Goal: Task Accomplishment & Management: Complete application form

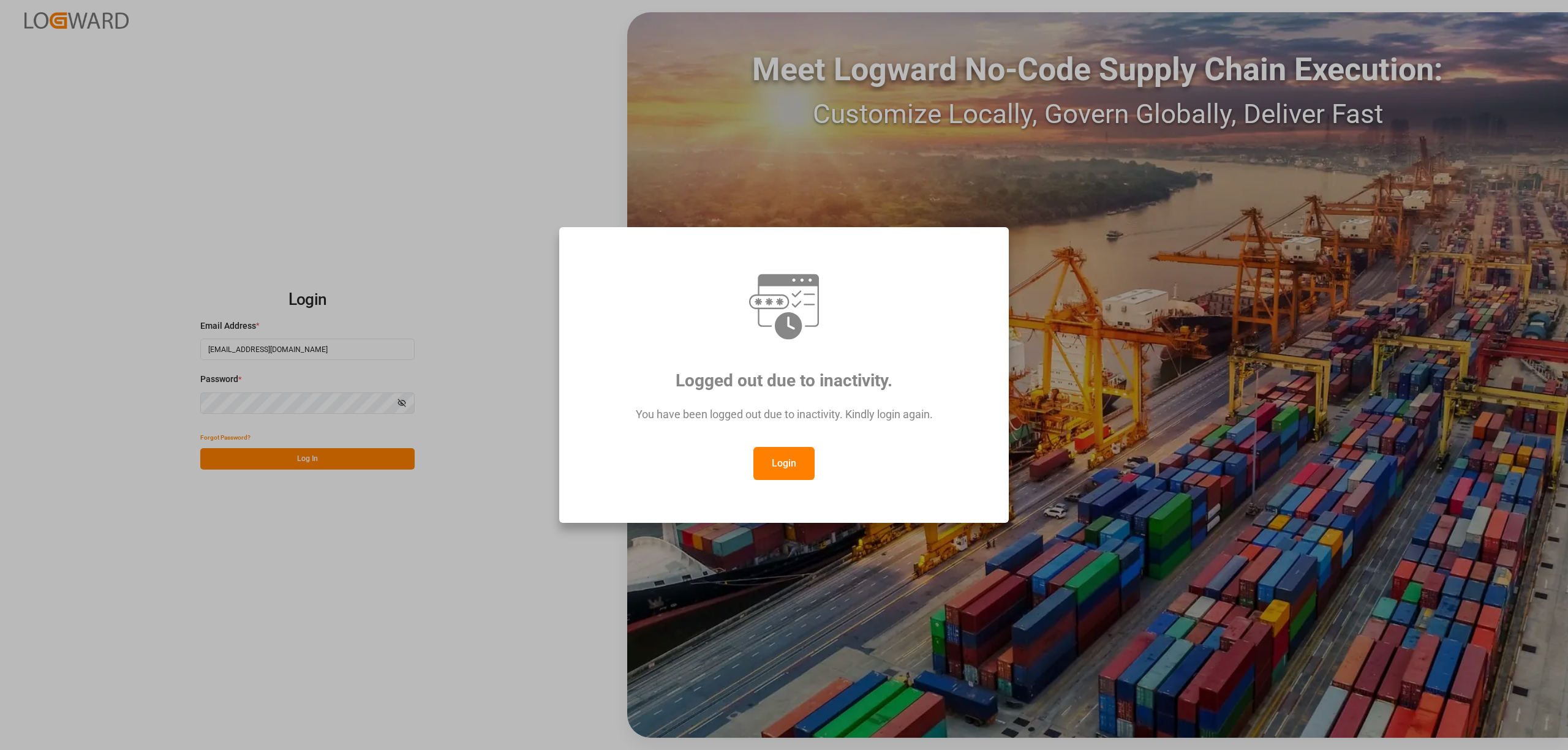
click at [774, 465] on button "Login" at bounding box center [783, 463] width 61 height 33
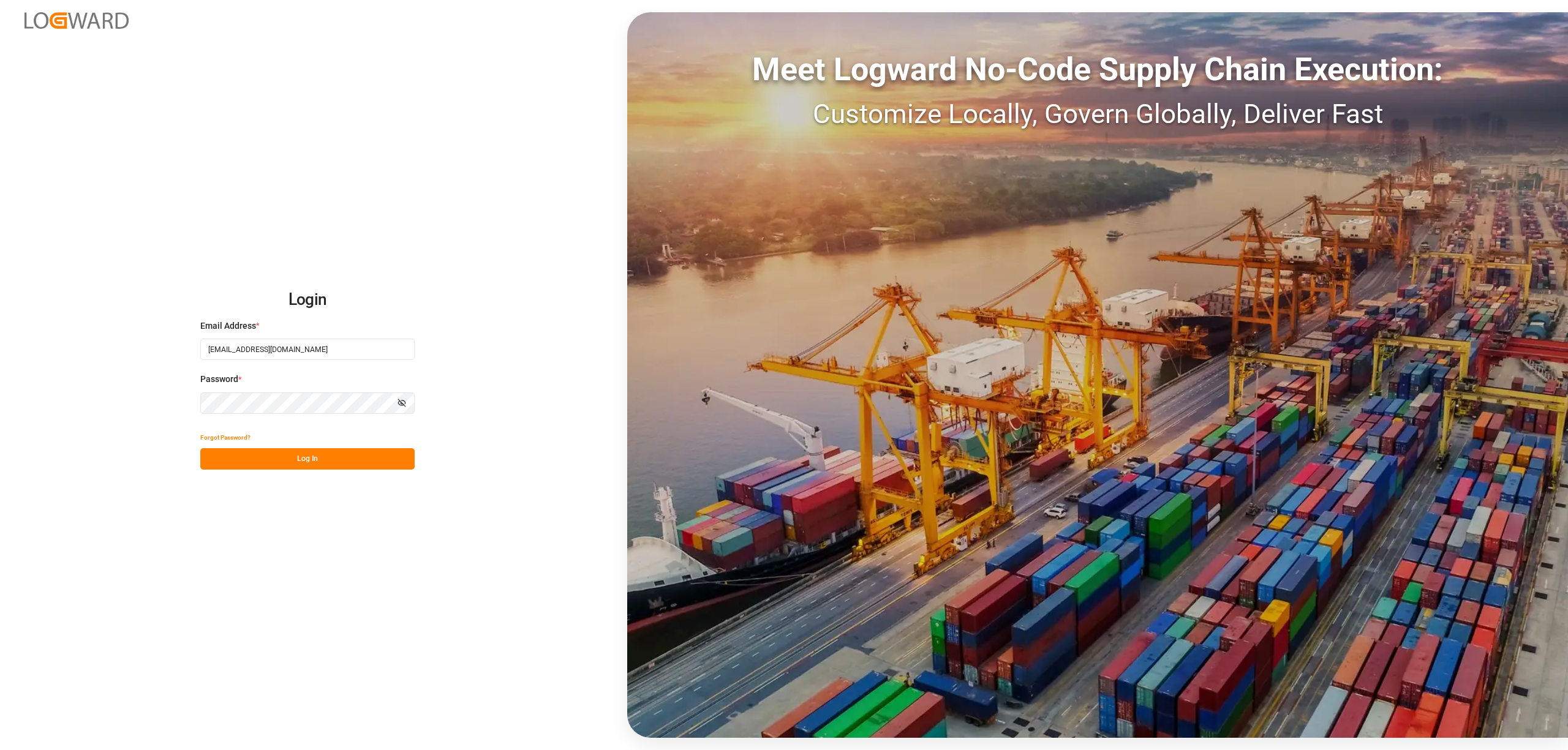
click at [346, 468] on button "Log In" at bounding box center [308, 458] width 214 height 22
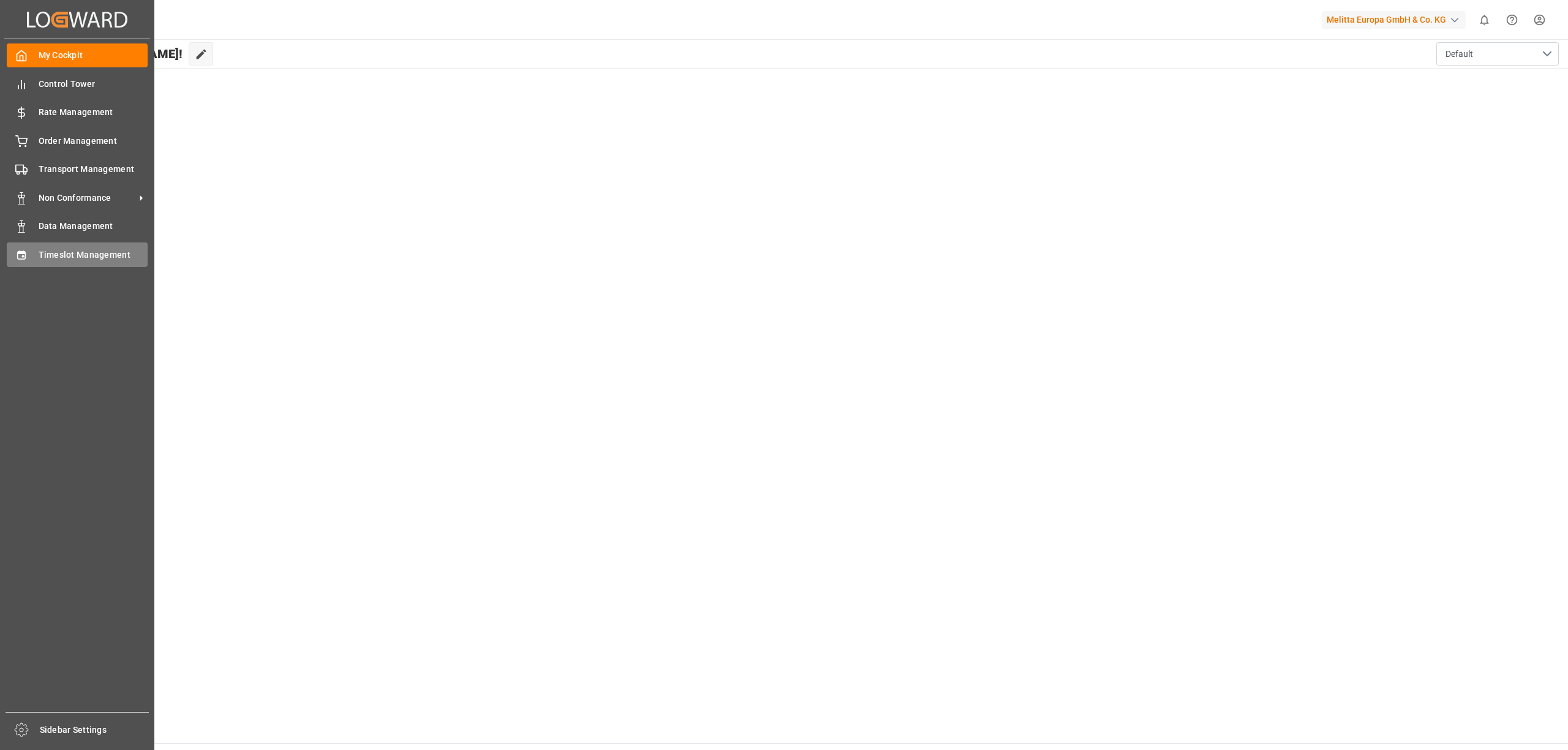
click at [23, 256] on icon at bounding box center [21, 255] width 12 height 12
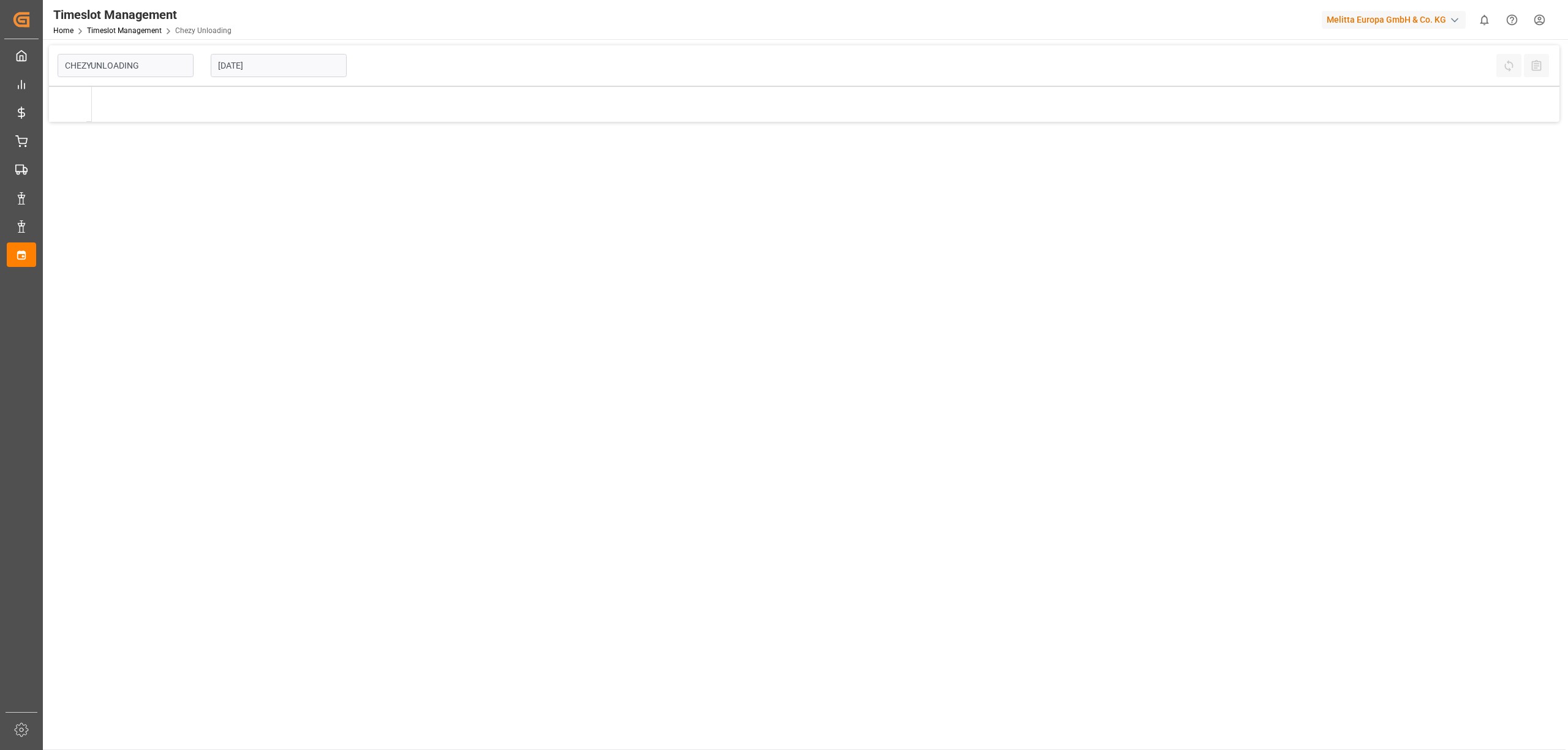
type input "Chezy Unloading"
click at [299, 71] on input "[DATE]" at bounding box center [279, 65] width 136 height 23
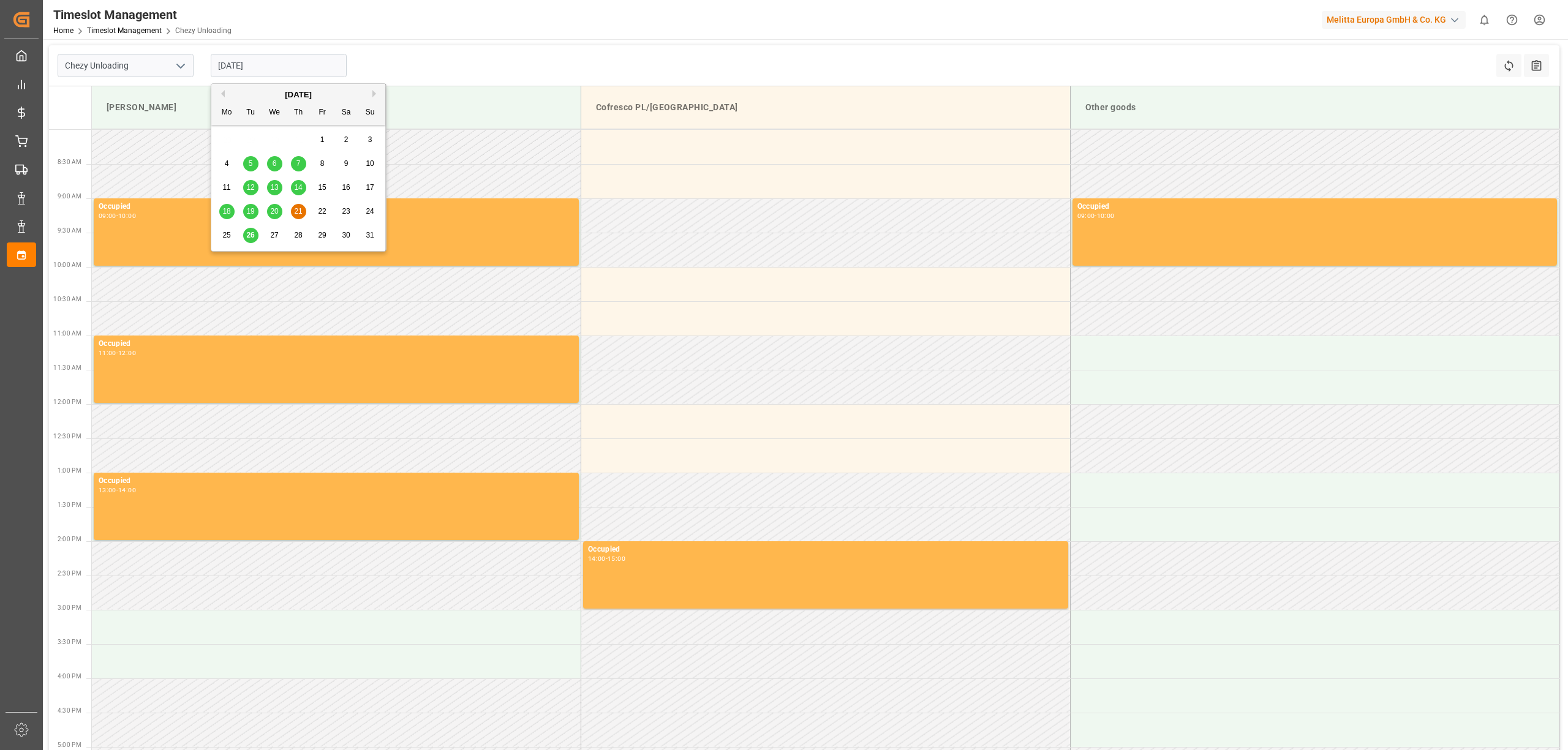
click at [375, 91] on button "Next Month" at bounding box center [376, 93] width 7 height 7
click at [252, 139] on span "2" at bounding box center [250, 139] width 5 height 9
type input "[DATE]"
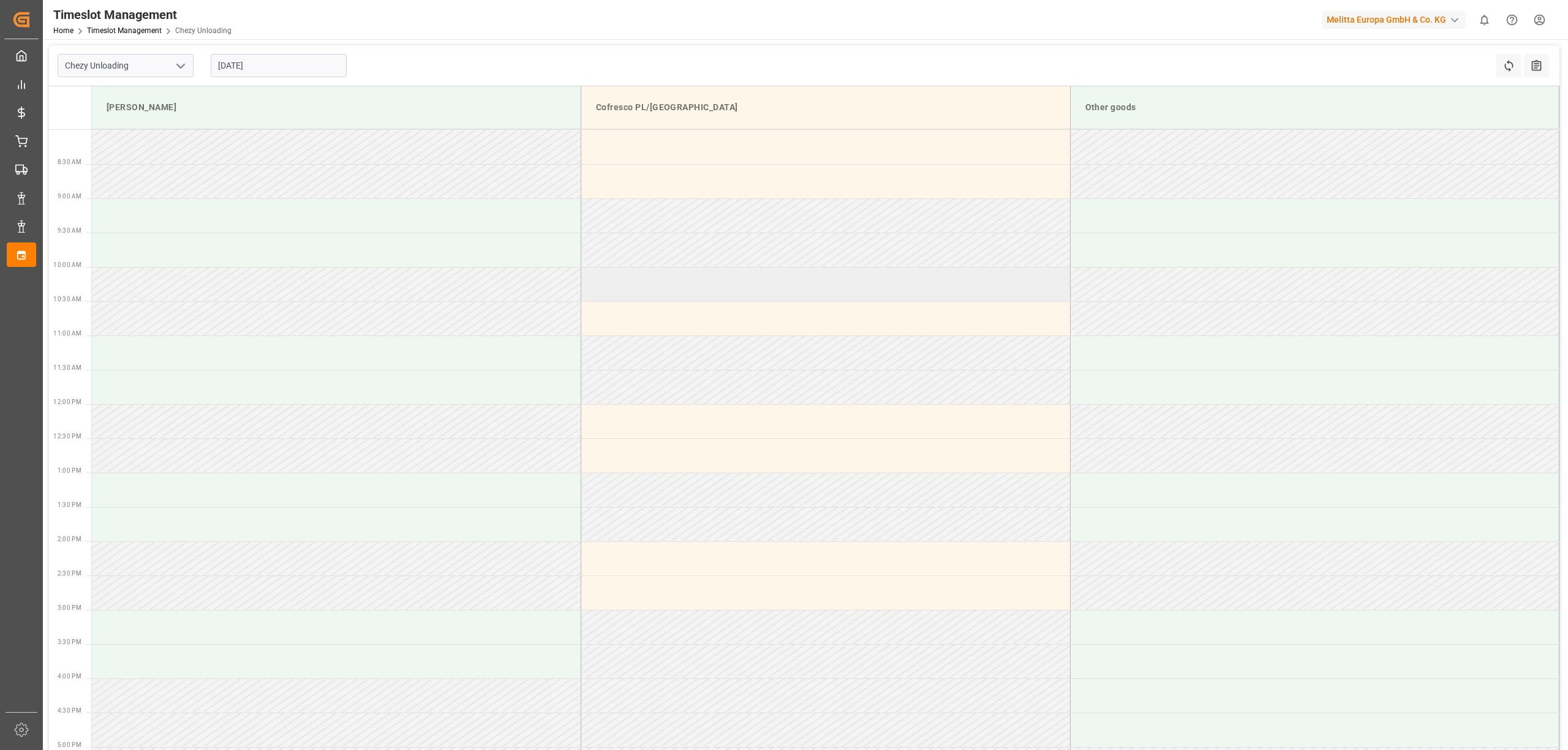
click at [667, 292] on td at bounding box center [825, 284] width 490 height 34
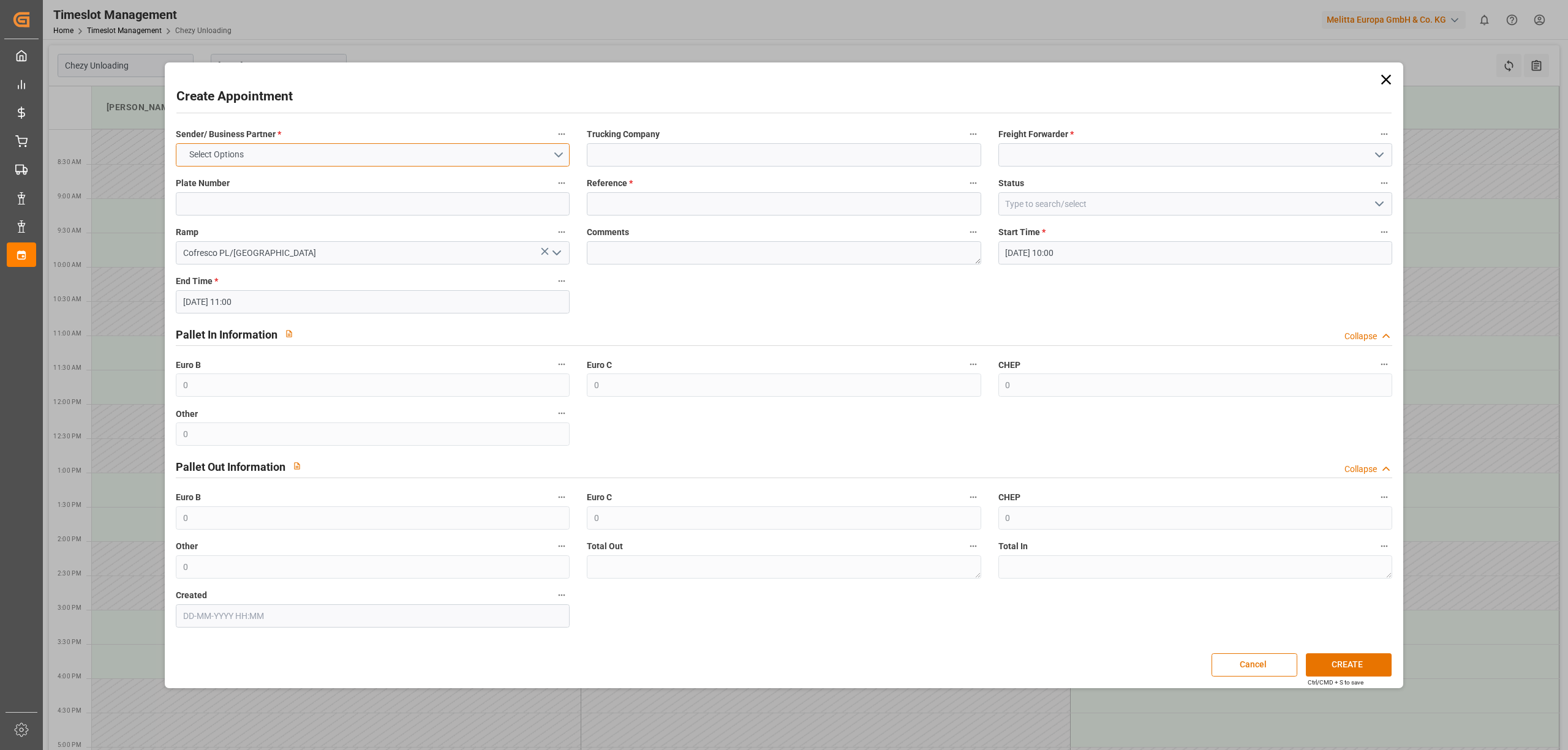
click at [403, 156] on button "Select Options" at bounding box center [372, 154] width 394 height 23
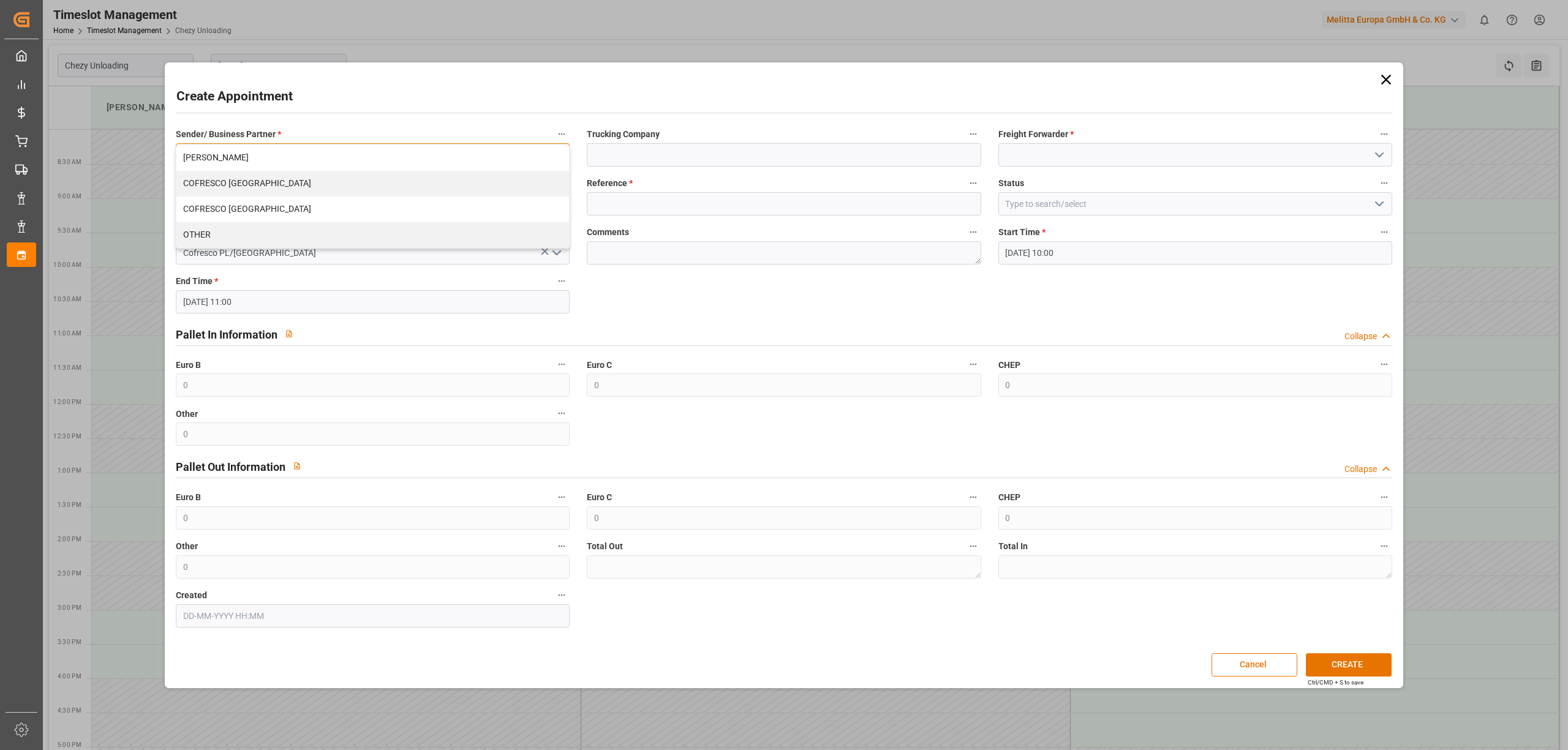
click at [387, 189] on div "COFRESCO [GEOGRAPHIC_DATA]" at bounding box center [372, 183] width 392 height 26
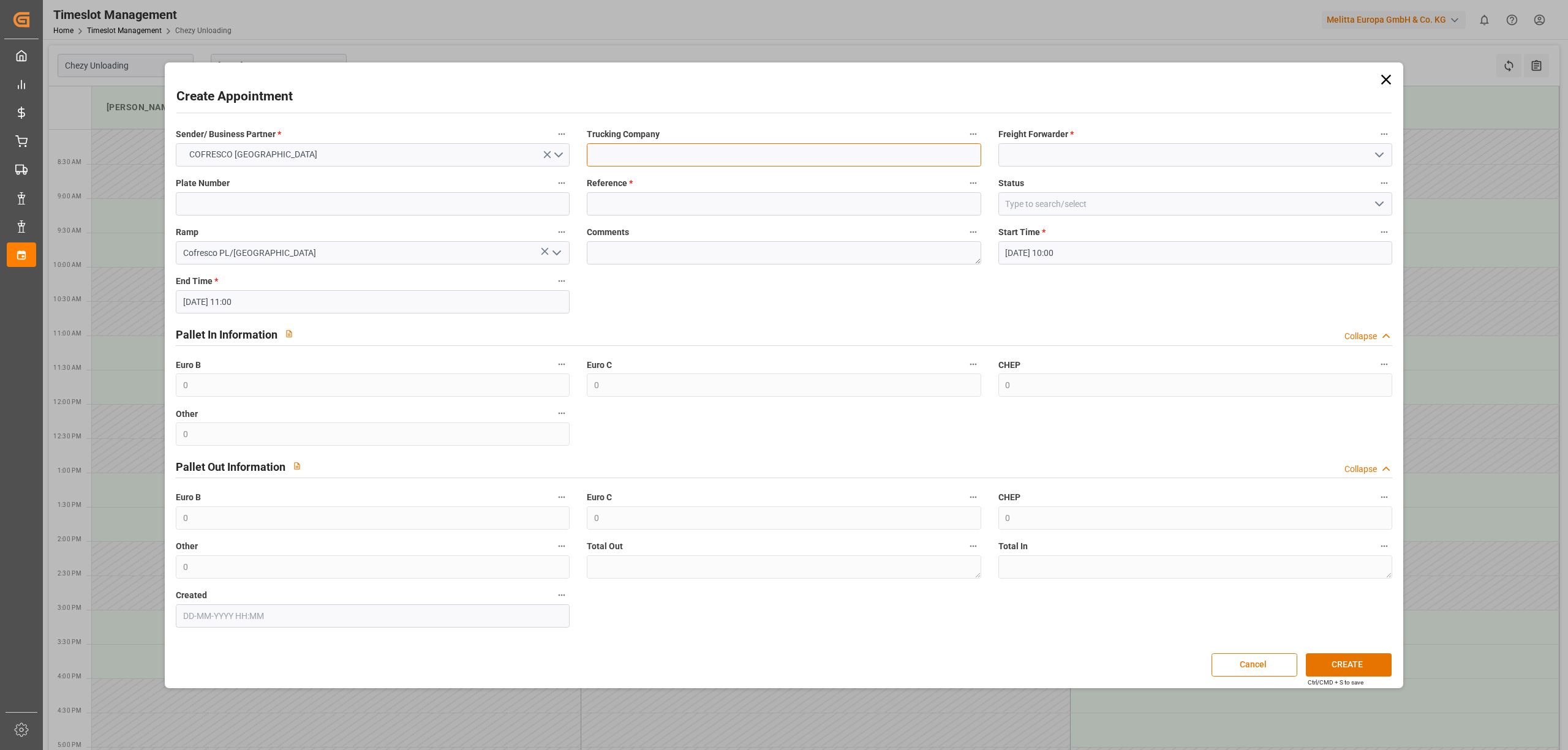
click at [662, 152] on input at bounding box center [783, 154] width 394 height 23
type input "dss"
click at [1071, 157] on input at bounding box center [1195, 154] width 394 height 23
click at [1023, 174] on div "DSS" at bounding box center [1195, 182] width 392 height 28
type input "DSS"
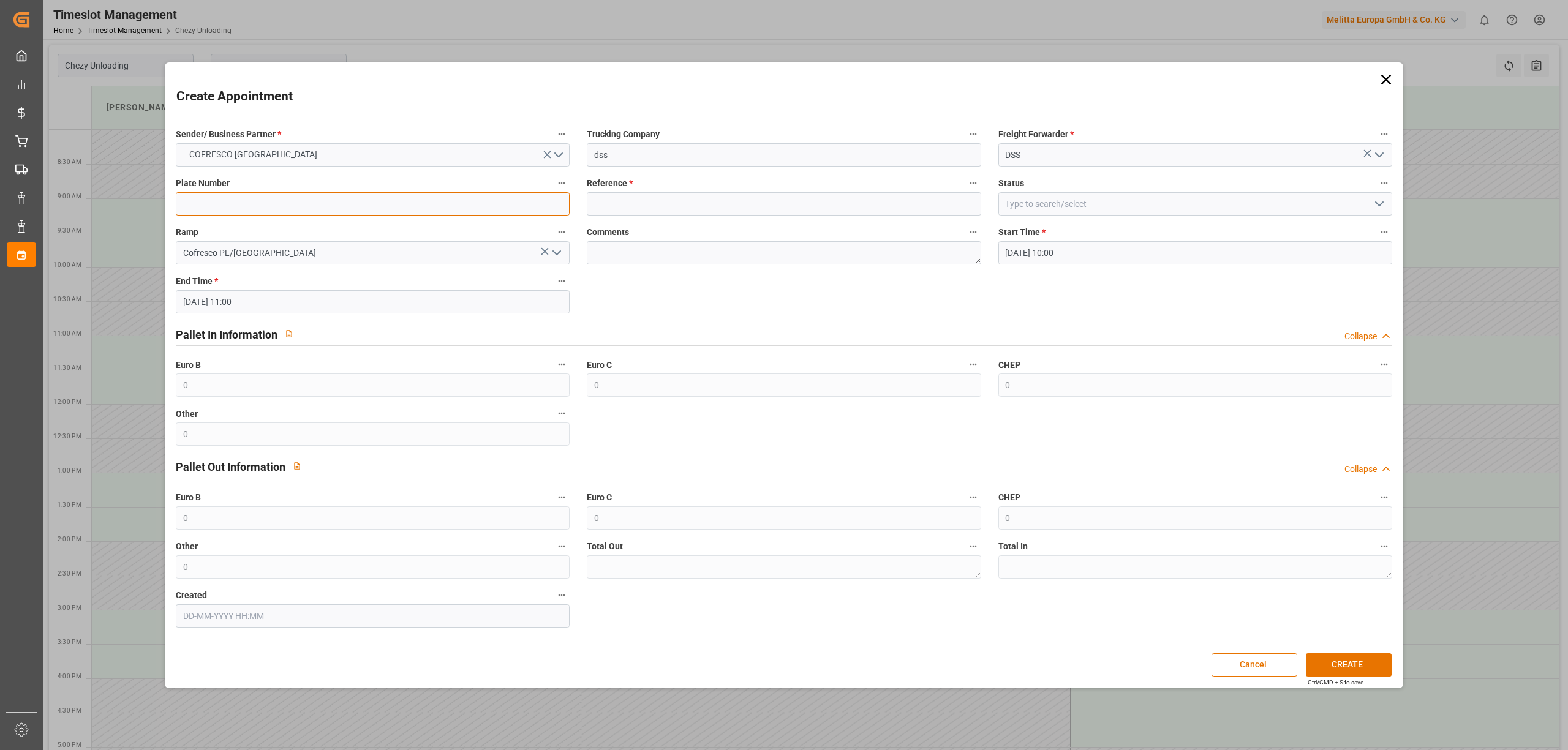
click at [214, 207] on input at bounding box center [372, 204] width 394 height 23
drag, startPoint x: 316, startPoint y: 204, endPoint x: 356, endPoint y: 211, distance: 40.6
click at [316, 204] on input at bounding box center [372, 204] width 394 height 23
paste input "CW8871F CLI86F5"
type input "CW8871F CLI86F5"
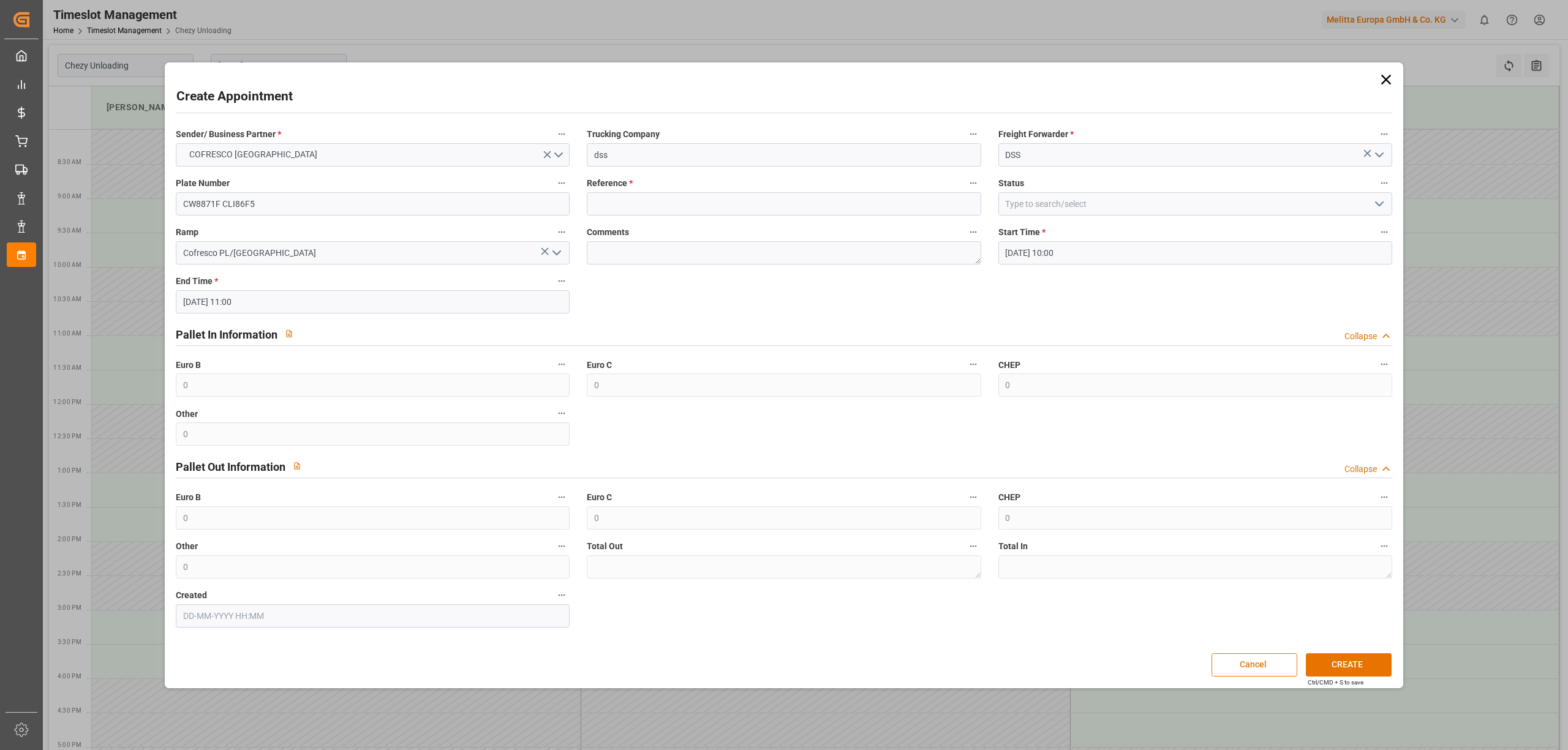
click at [689, 221] on div "Comments" at bounding box center [783, 244] width 411 height 49
click at [697, 206] on input at bounding box center [783, 204] width 394 height 23
paste input "489152"
type input "489152"
click at [1355, 662] on button "CREATE" at bounding box center [1349, 664] width 85 height 23
